Goal: Task Accomplishment & Management: Complete application form

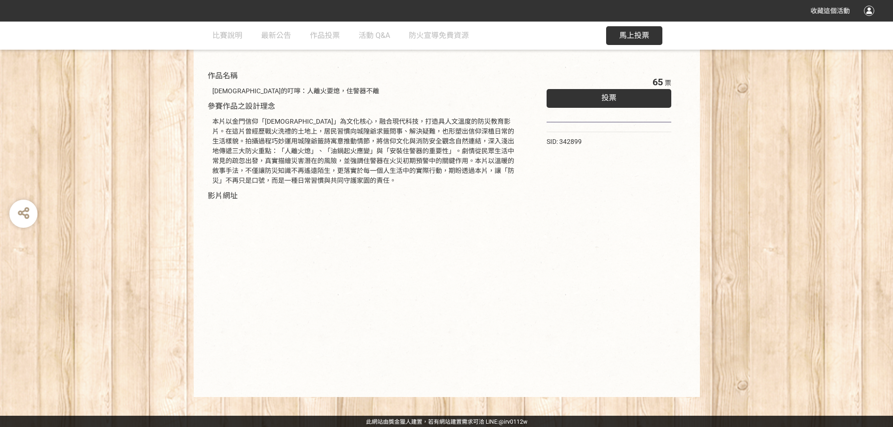
scroll to position [95, 0]
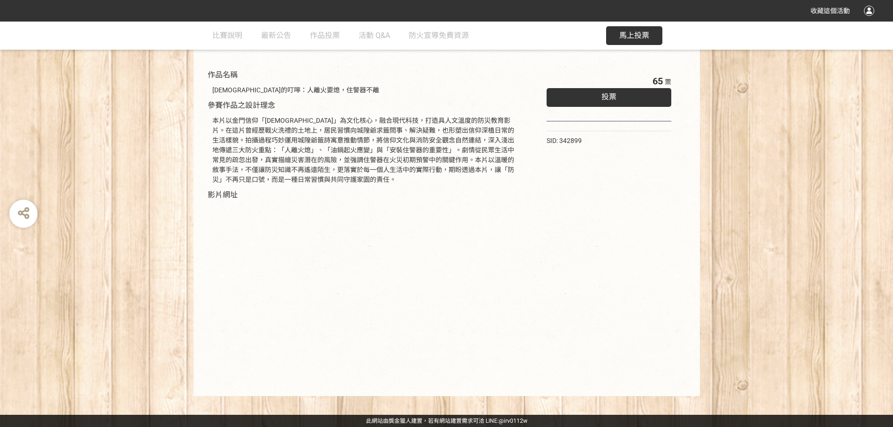
click at [607, 99] on span "投票" at bounding box center [609, 96] width 15 height 9
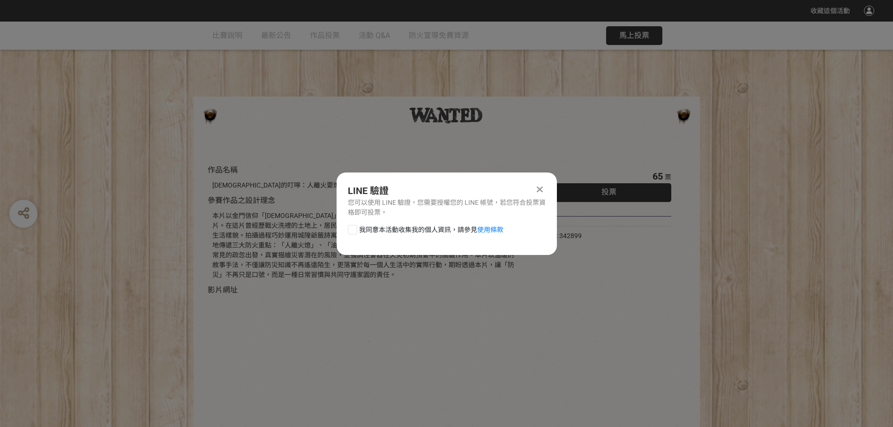
scroll to position [0, 0]
click at [352, 229] on div at bounding box center [352, 229] width 9 height 9
checkbox input "true"
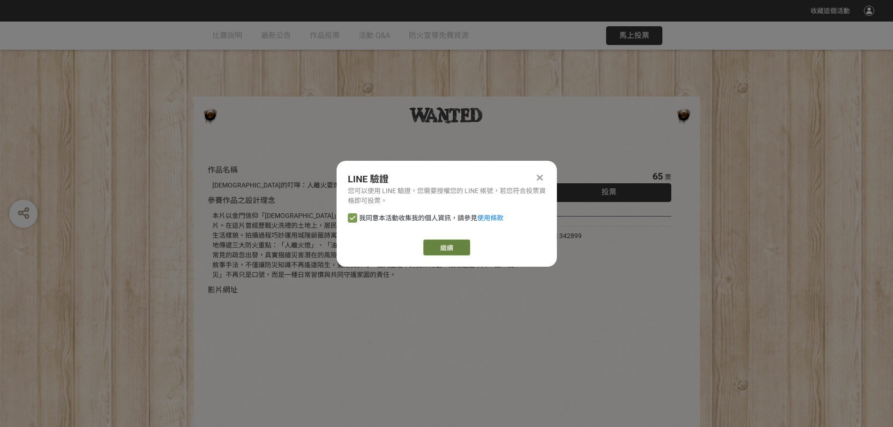
click at [446, 245] on link "繼續" at bounding box center [446, 248] width 47 height 16
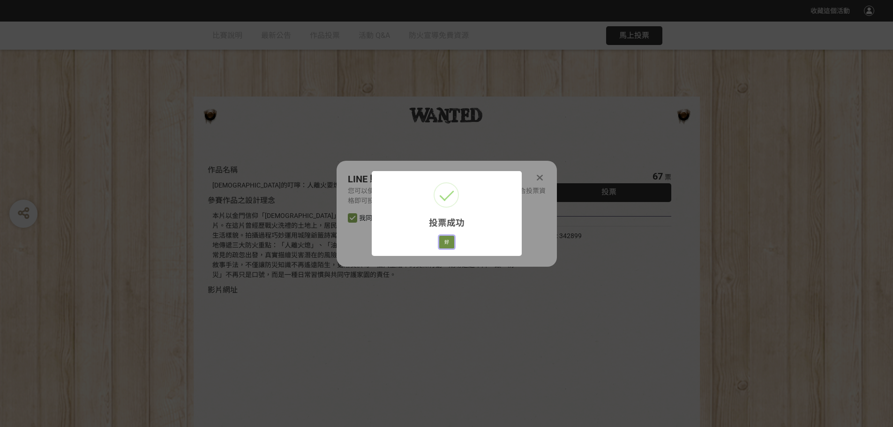
click at [446, 246] on button "好" at bounding box center [446, 242] width 15 height 13
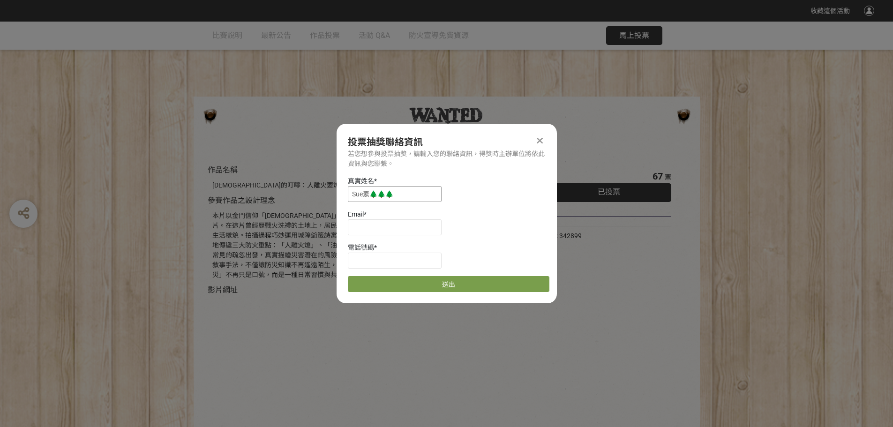
drag, startPoint x: 405, startPoint y: 193, endPoint x: 343, endPoint y: 199, distance: 62.7
click at [343, 199] on div "真實姓名 * [PERSON_NAME]🌲🌲🌲 Email * 電話號碼 * 送出" at bounding box center [447, 234] width 220 height 116
type input "x"
type input "[PERSON_NAME]"
click at [372, 231] on input at bounding box center [395, 227] width 94 height 16
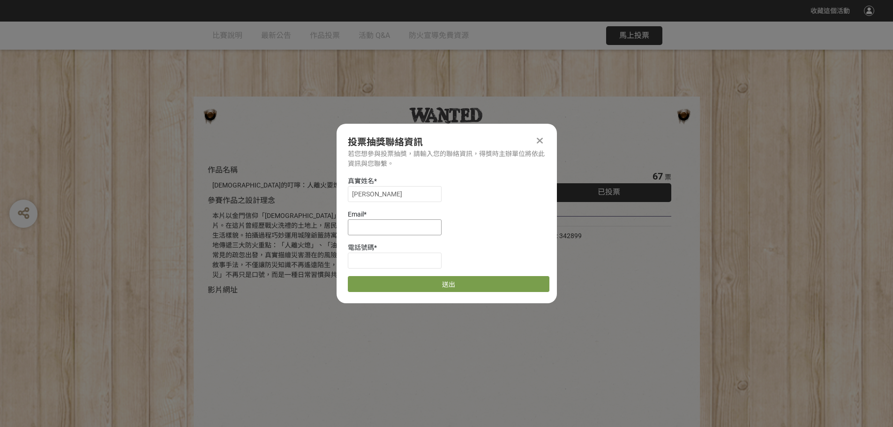
click at [372, 231] on input at bounding box center [395, 227] width 94 height 16
type input "ㄋ"
type input "[EMAIL_ADDRESS][DOMAIN_NAME]"
click at [375, 263] on input at bounding box center [395, 261] width 94 height 16
type input "0920580083"
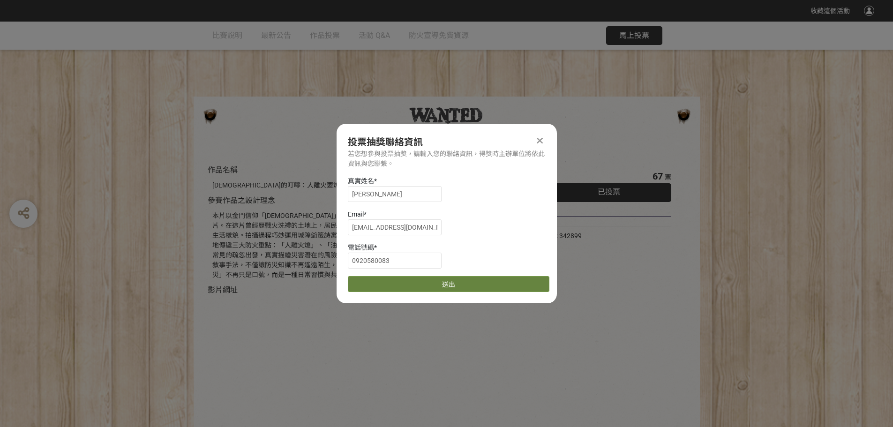
click at [456, 282] on button "送出" at bounding box center [449, 284] width 202 height 16
